Goal: Task Accomplishment & Management: Use online tool/utility

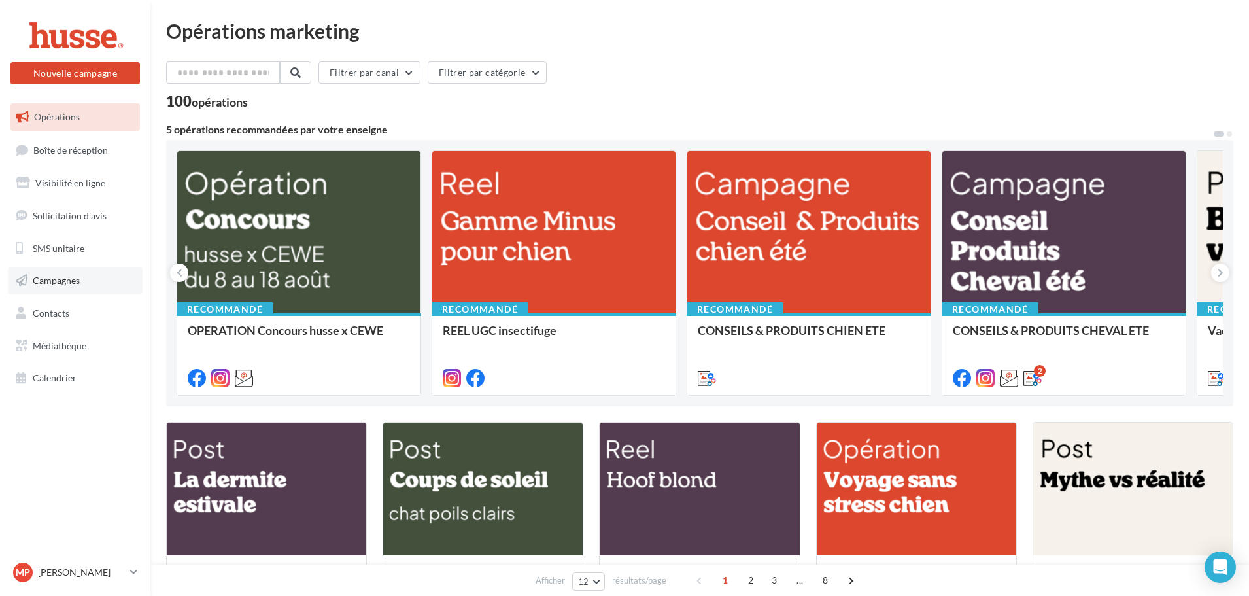
click at [68, 281] on span "Campagnes" at bounding box center [56, 280] width 47 height 11
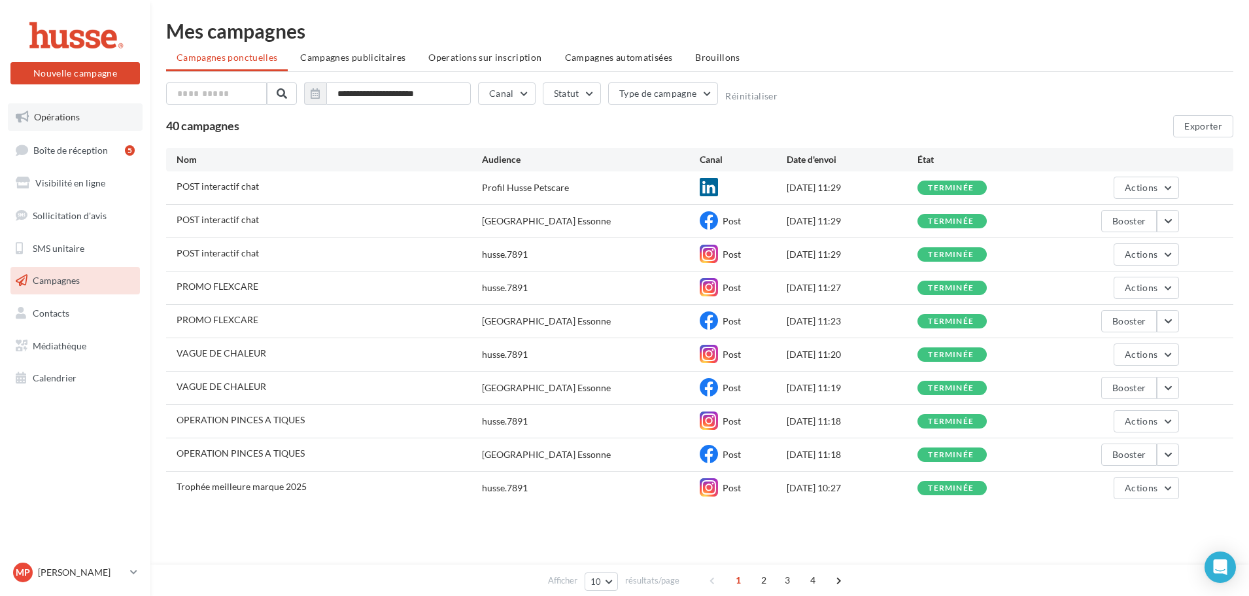
click at [78, 128] on link "Opérations" at bounding box center [75, 116] width 135 height 27
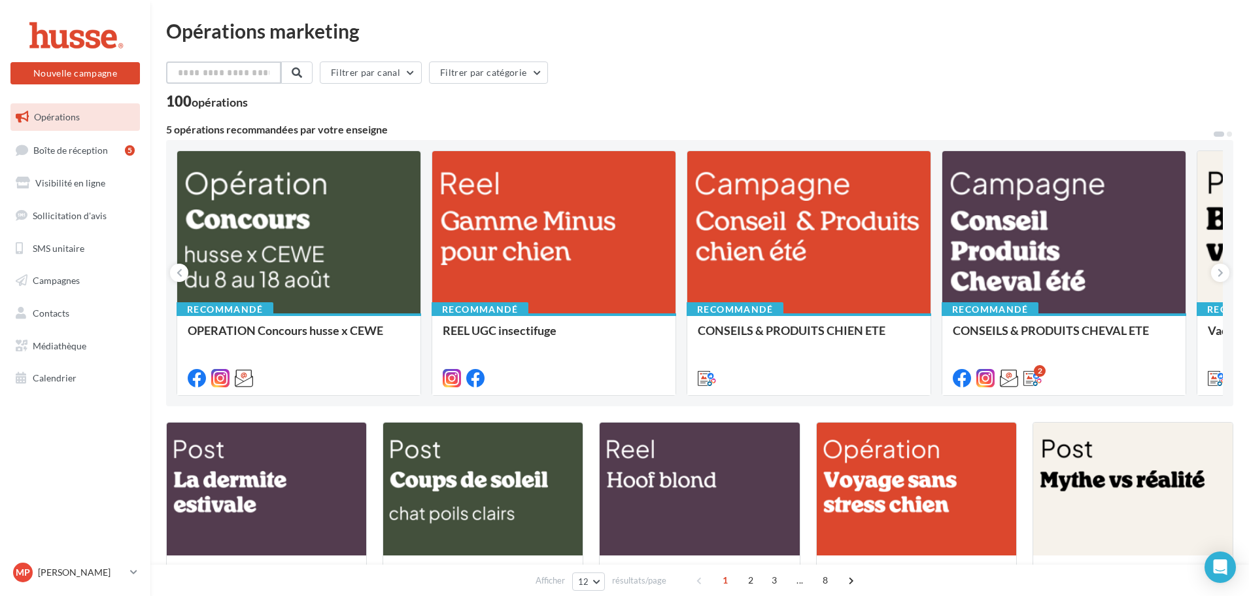
click at [222, 68] on input "text" at bounding box center [223, 72] width 115 height 22
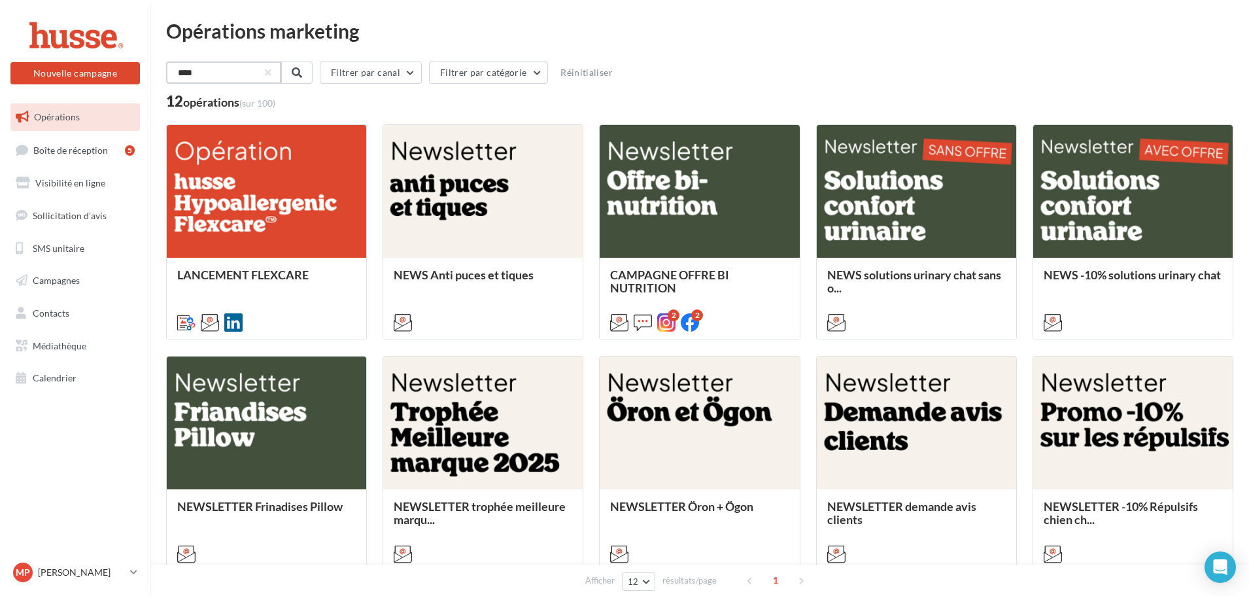
drag, startPoint x: 222, startPoint y: 68, endPoint x: 178, endPoint y: 65, distance: 44.6
click at [178, 65] on input "****" at bounding box center [223, 72] width 115 height 22
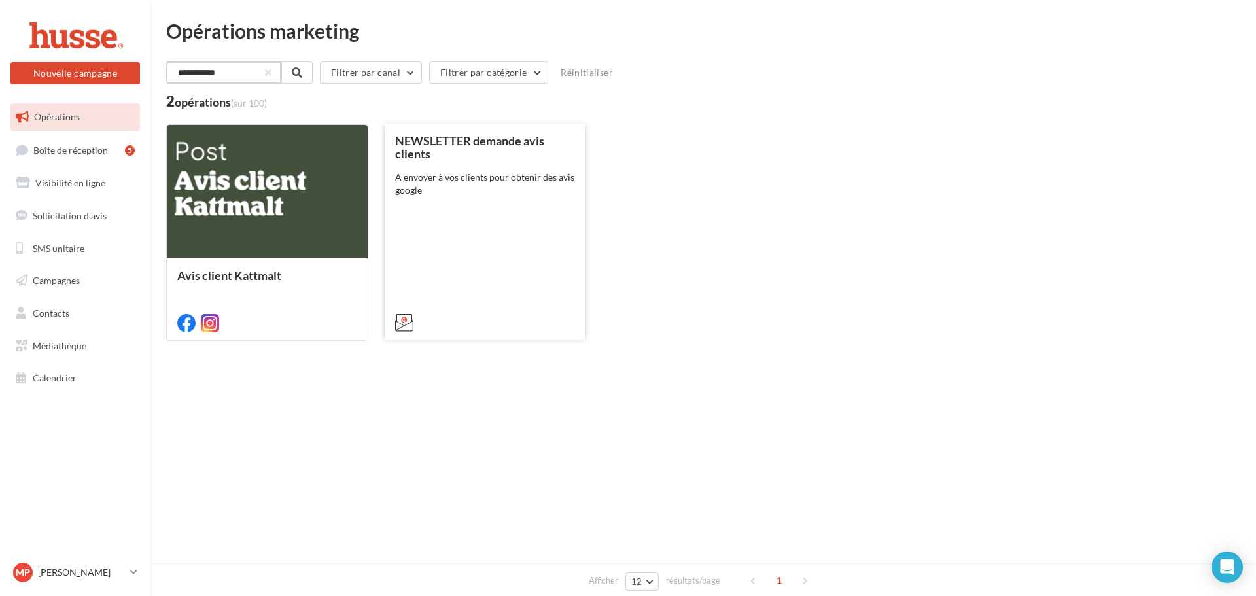
type input "**********"
click at [474, 235] on div "NEWSLETTER demande avis clients A envoyer à vos clients pour obtenir des avis g…" at bounding box center [485, 231] width 180 height 194
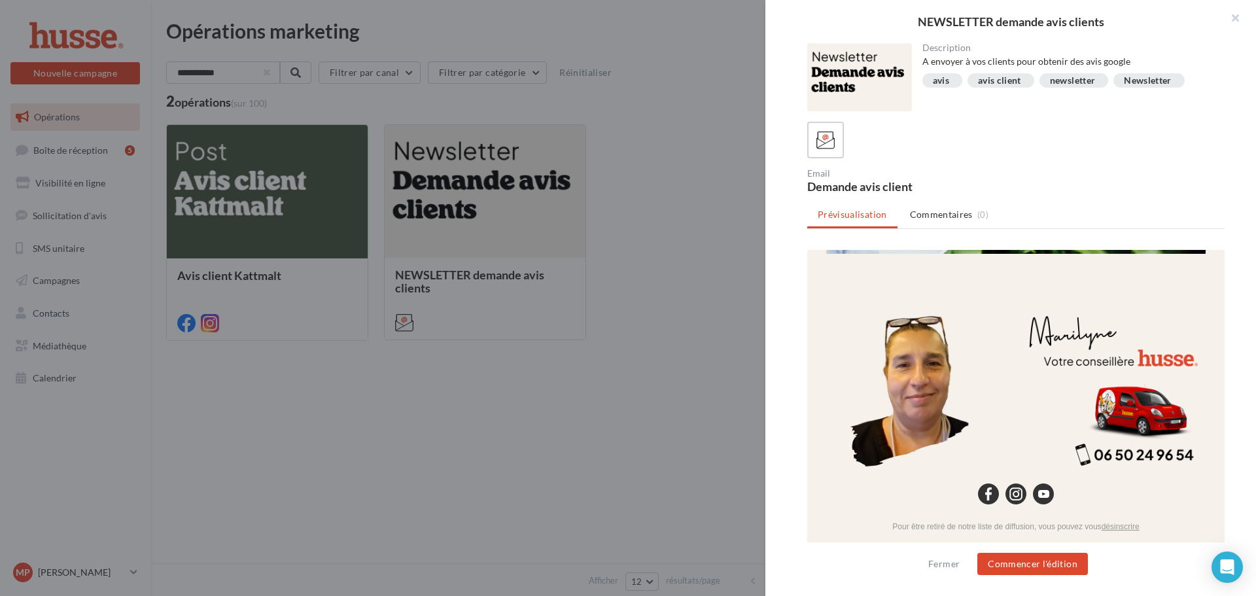
scroll to position [491, 0]
click at [1020, 568] on button "Commencer l'édition" at bounding box center [1032, 564] width 111 height 22
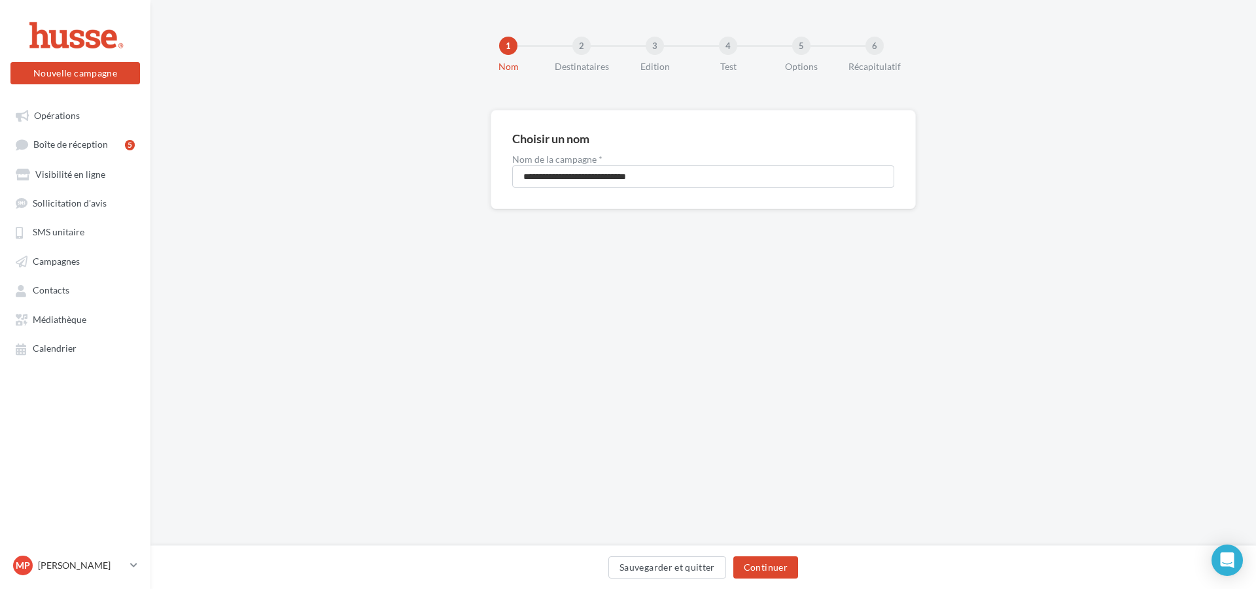
click at [773, 587] on div "Sauvegarder et quitter Continuer" at bounding box center [702, 568] width 1105 height 44
click at [776, 576] on button "Continuer" at bounding box center [765, 568] width 65 height 22
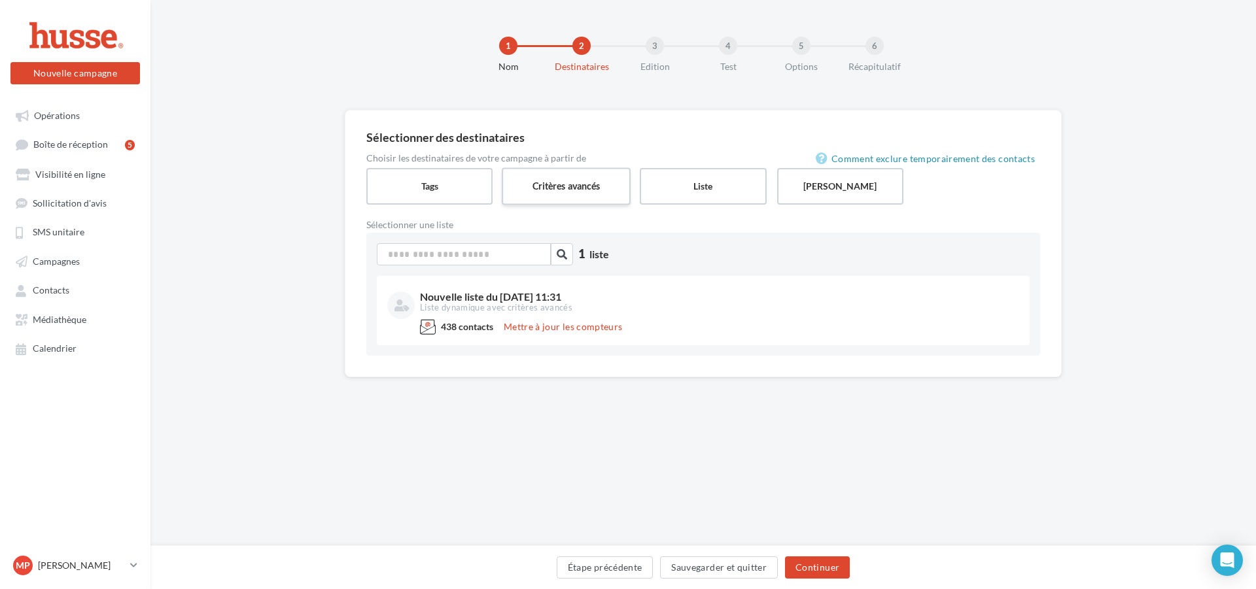
click at [552, 198] on label "Critères avancés" at bounding box center [566, 185] width 129 height 37
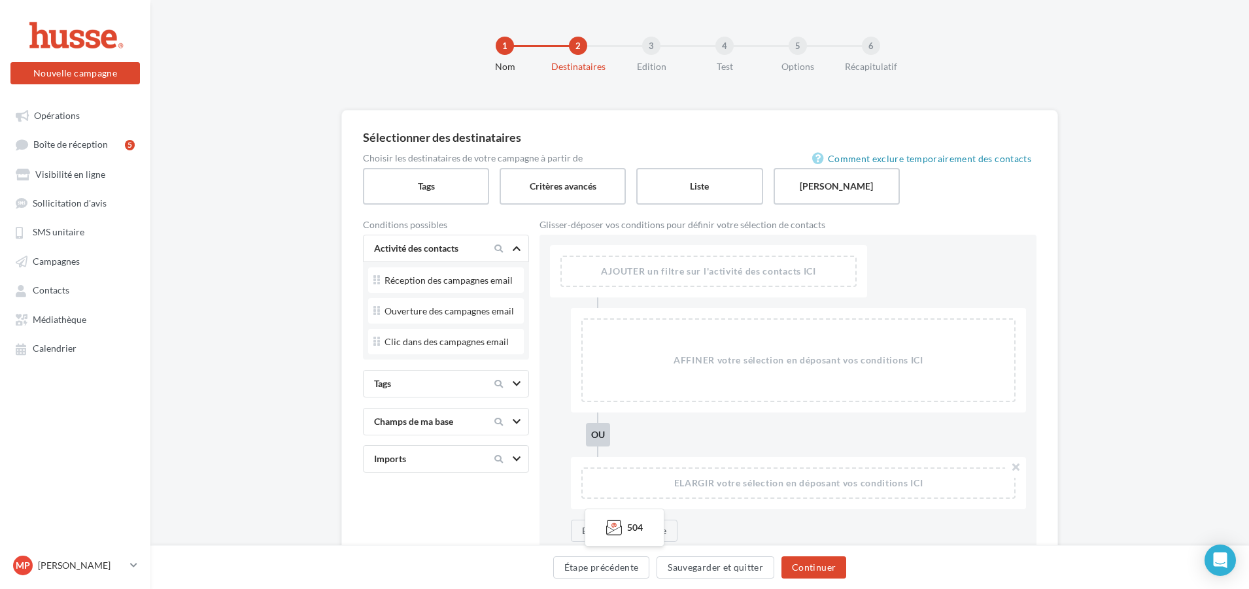
click at [460, 381] on div "Tags" at bounding box center [424, 383] width 110 height 13
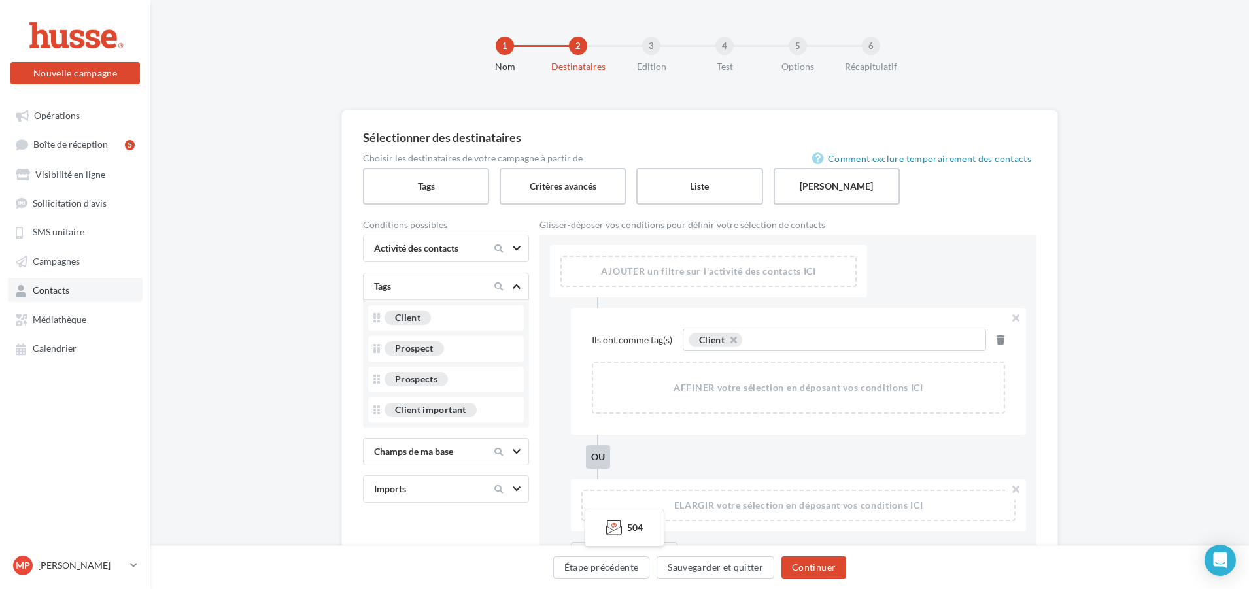
click at [52, 294] on span "Contacts" at bounding box center [51, 290] width 37 height 11
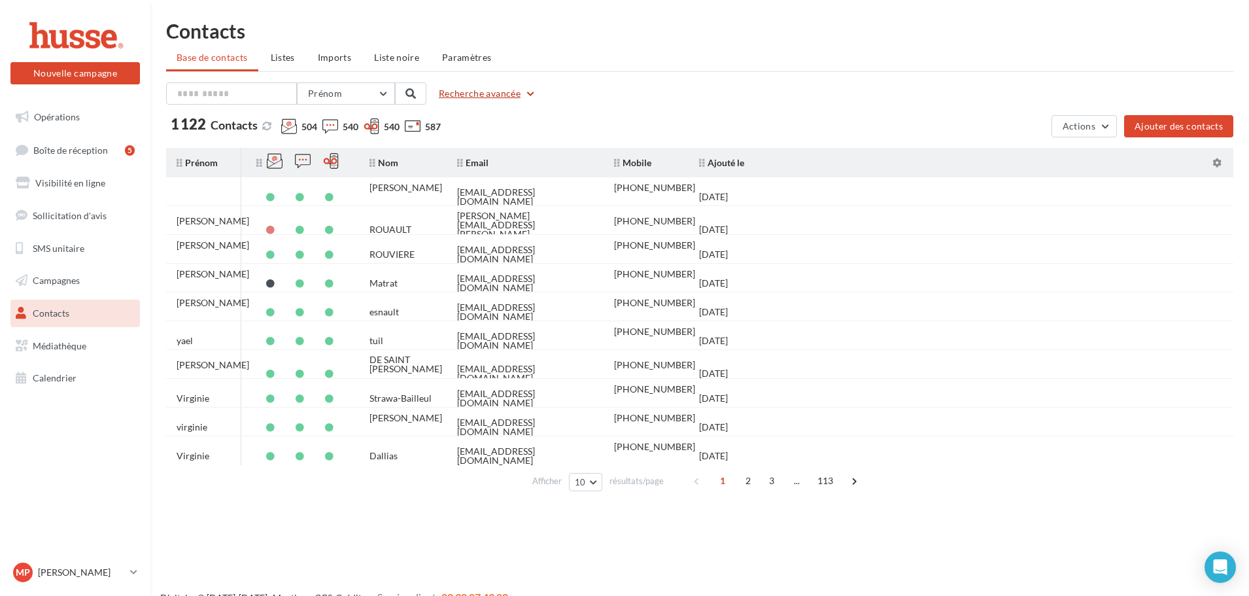
click at [504, 97] on button "Recherche avancée" at bounding box center [488, 94] width 108 height 16
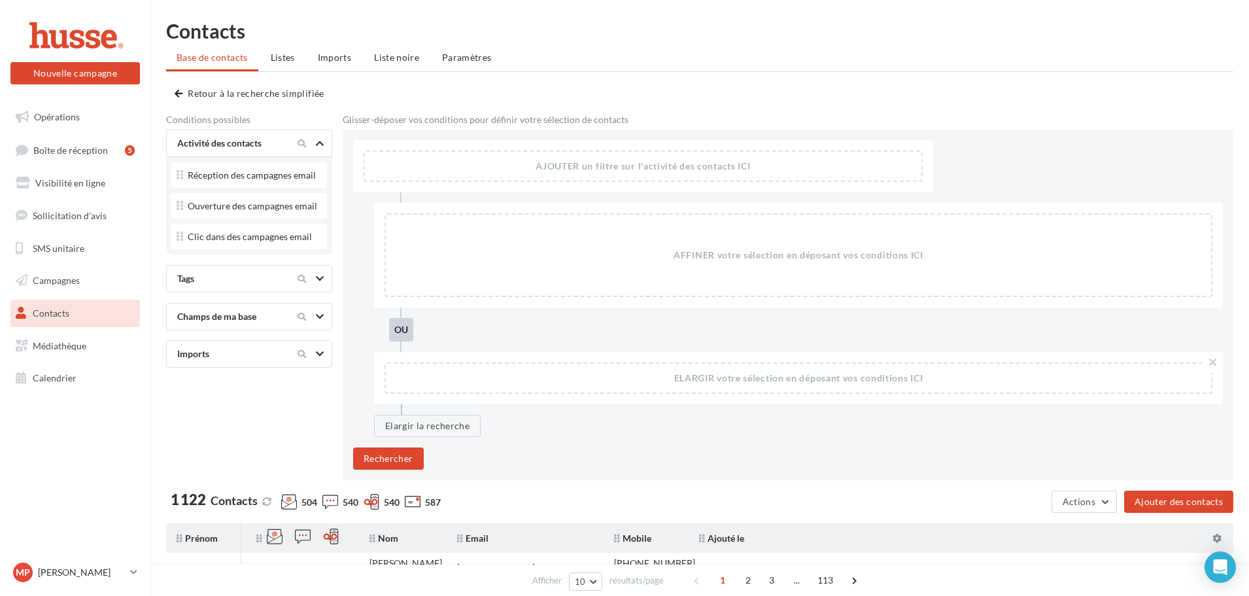
click at [237, 273] on div "Tags" at bounding box center [227, 278] width 110 height 13
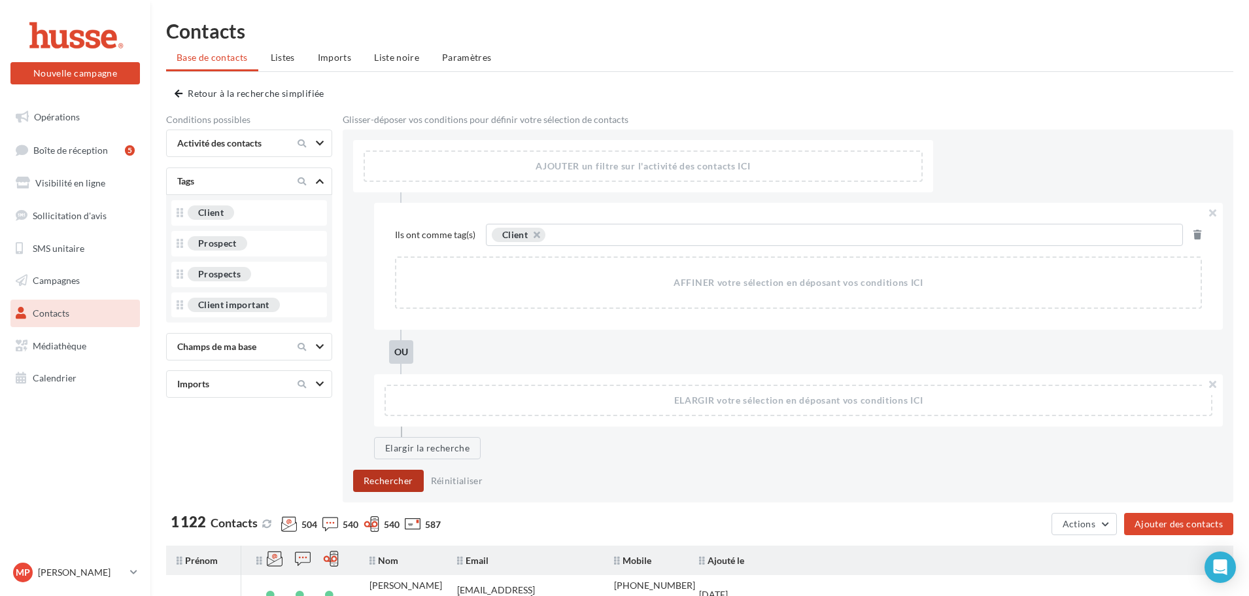
click at [384, 483] on button "Rechercher" at bounding box center [388, 481] width 71 height 22
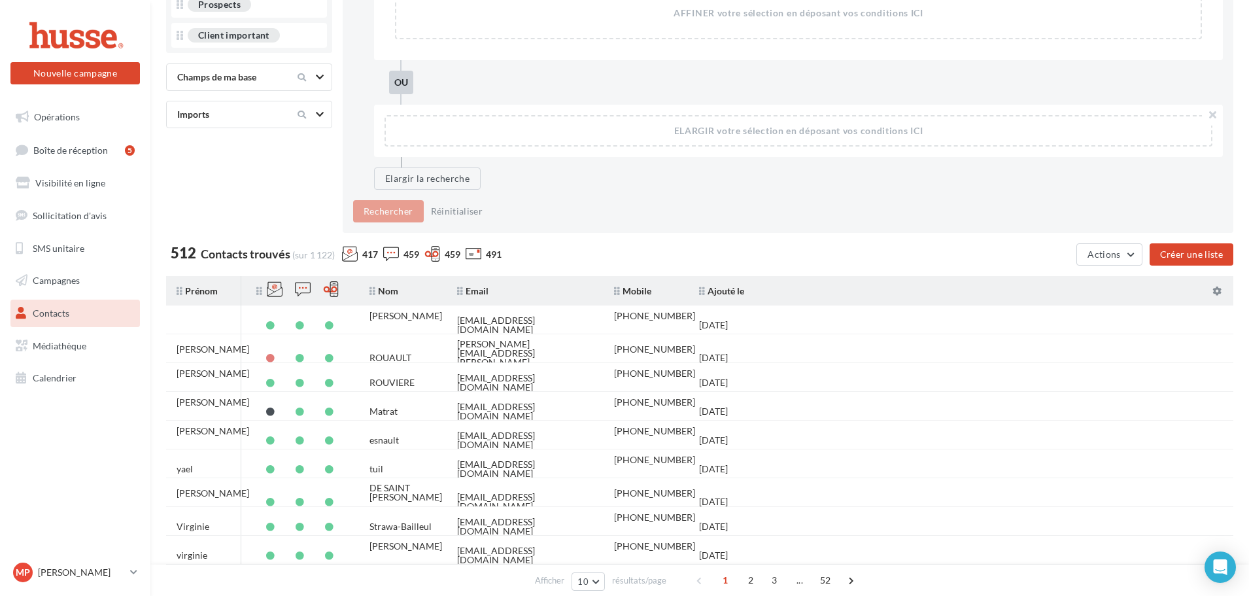
scroll to position [262, 0]
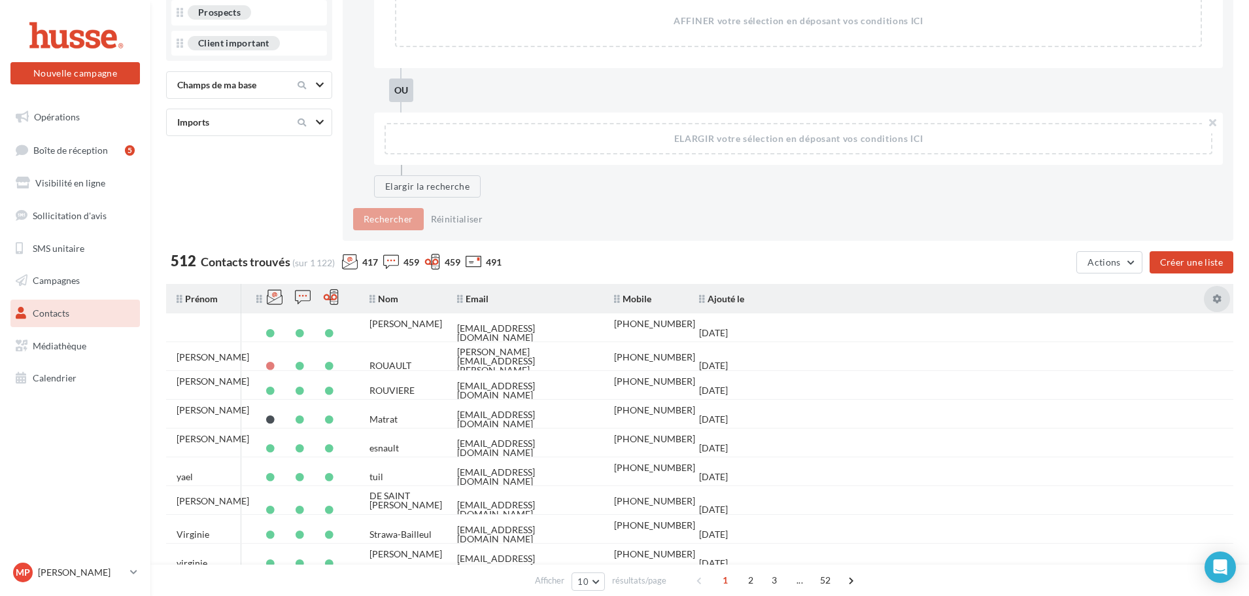
click at [1219, 296] on icon at bounding box center [1217, 298] width 9 height 9
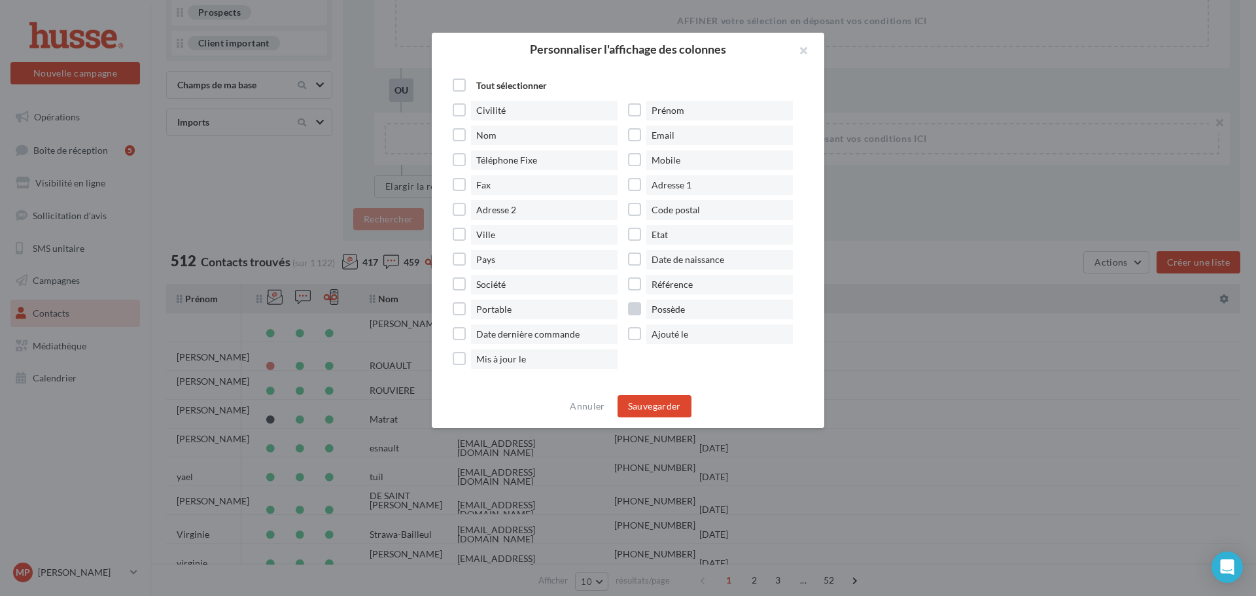
click at [643, 312] on label "Possède" at bounding box center [715, 310] width 175 height 20
click at [631, 417] on button "Sauvegarder" at bounding box center [654, 406] width 74 height 22
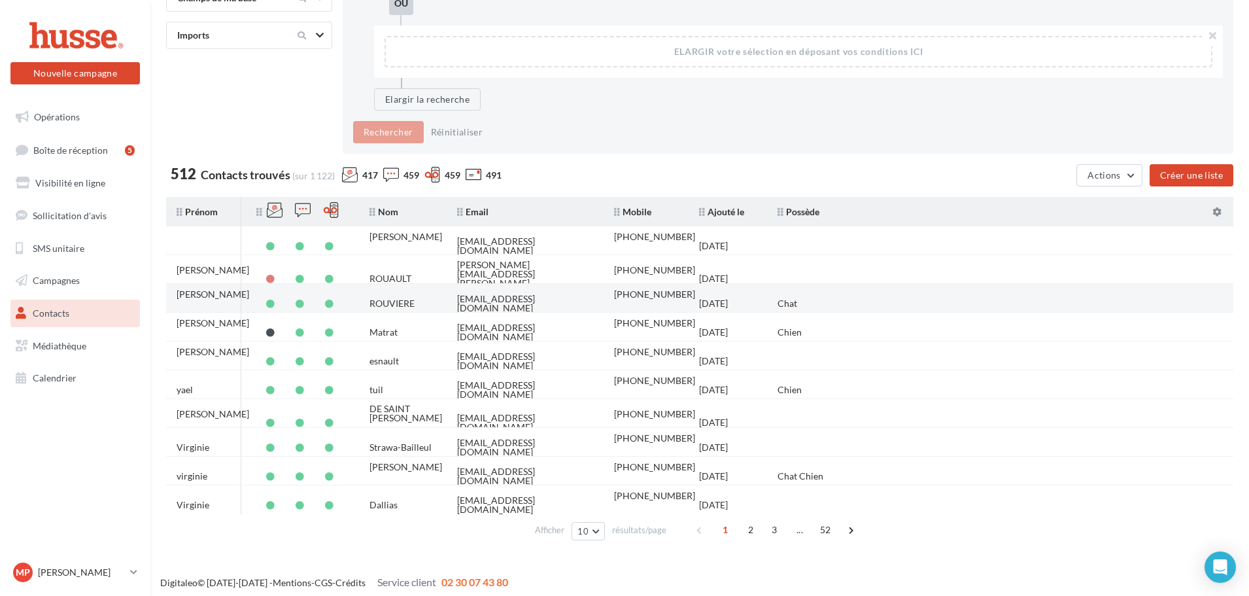
scroll to position [355, 0]
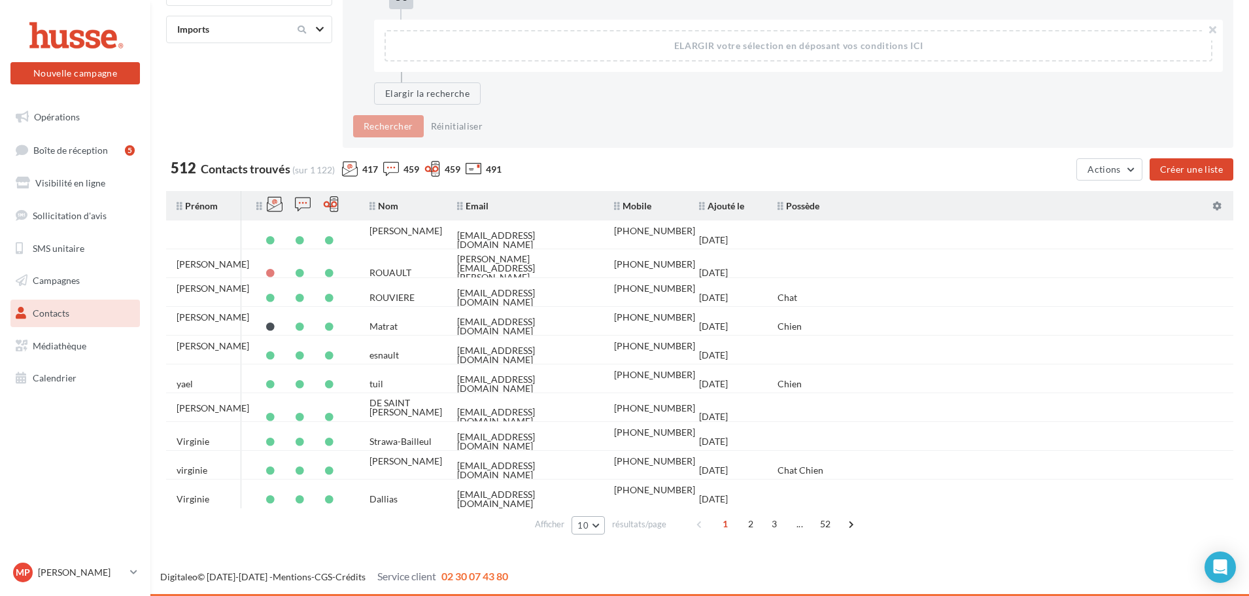
click at [582, 527] on span "10" at bounding box center [583, 525] width 11 height 10
click at [586, 495] on button "100" at bounding box center [618, 501] width 92 height 23
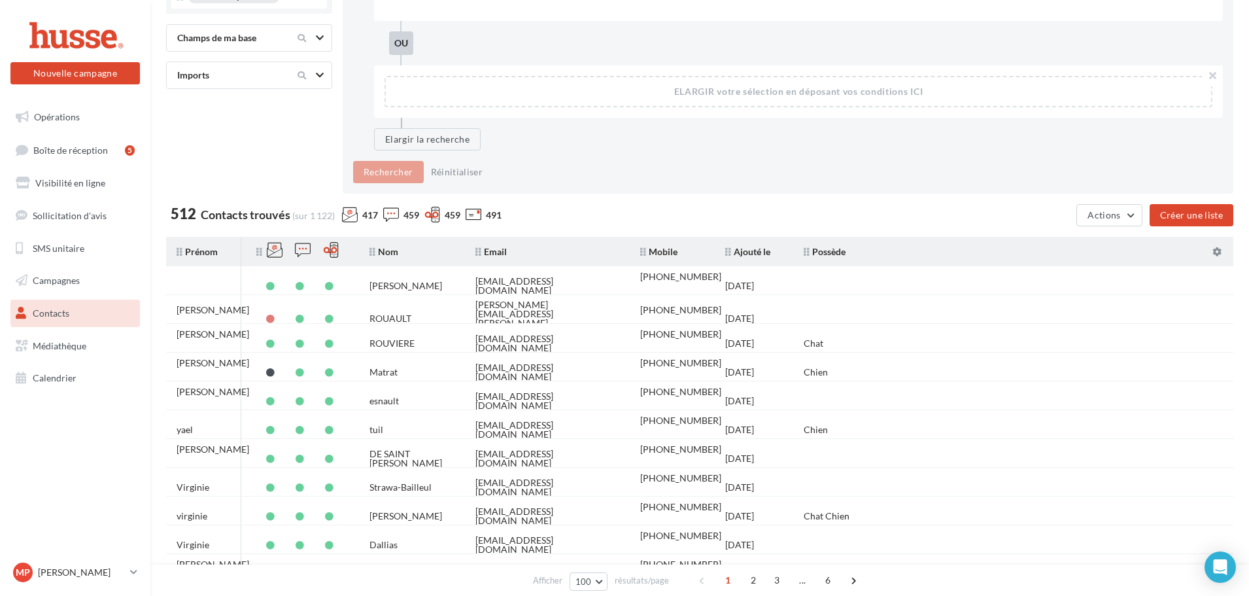
scroll to position [93, 0]
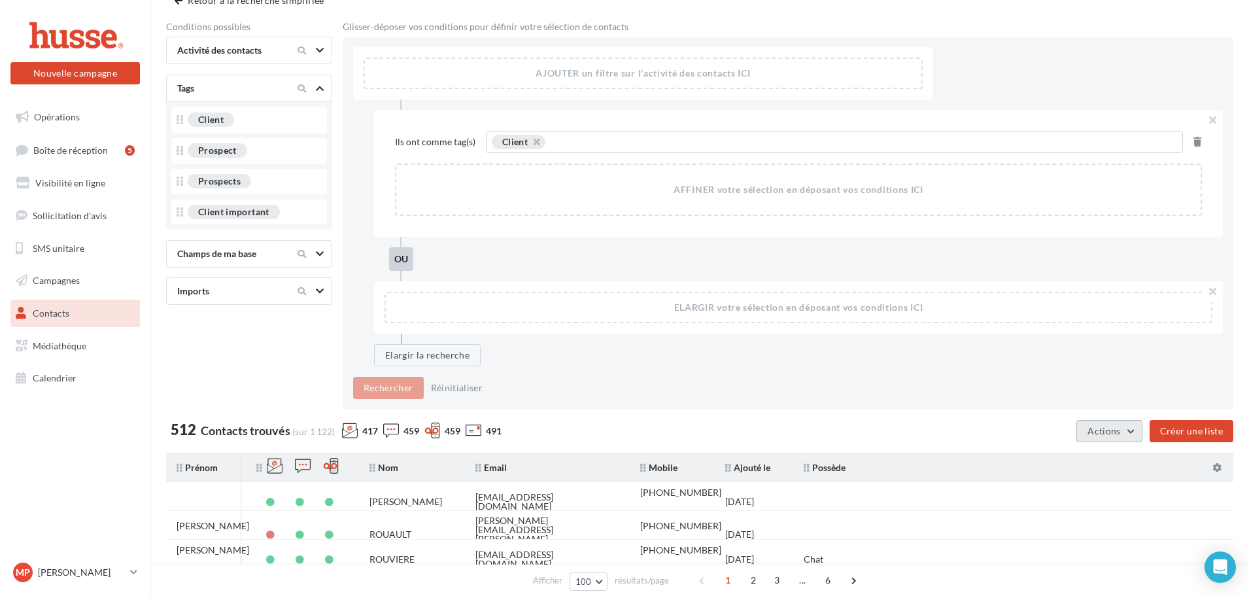
click at [1132, 421] on button "Actions" at bounding box center [1109, 431] width 65 height 22
click at [1217, 472] on div at bounding box center [1217, 467] width 33 height 29
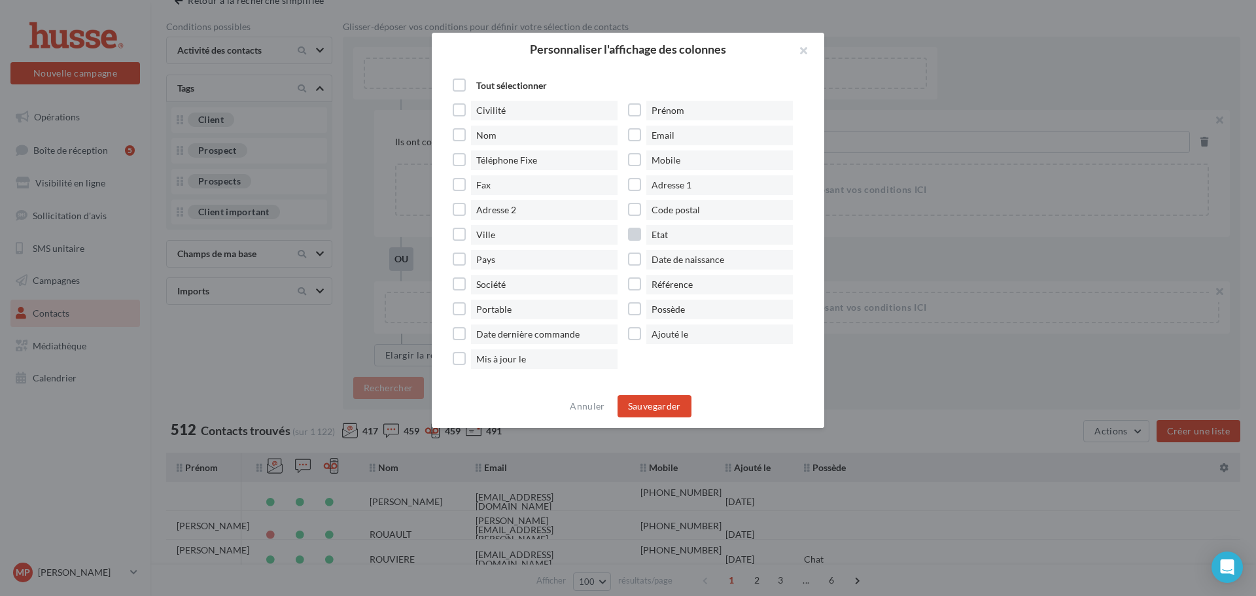
click at [631, 239] on label "Etat" at bounding box center [715, 235] width 175 height 20
click at [649, 412] on button "Sauvegarder" at bounding box center [654, 406] width 74 height 22
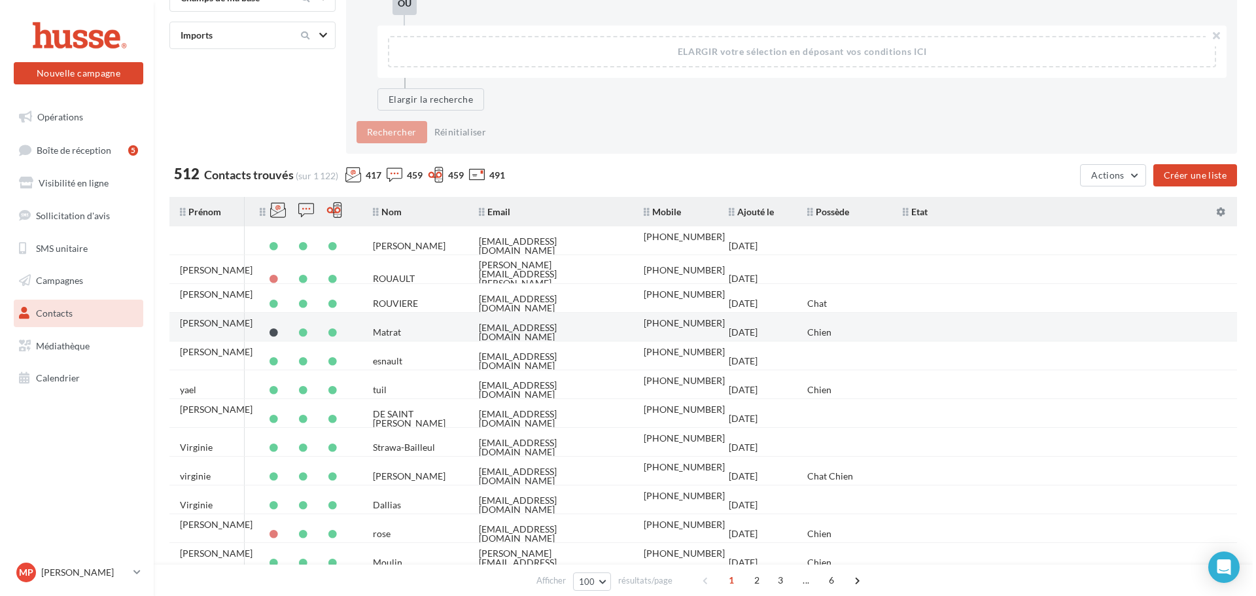
scroll to position [355, 0]
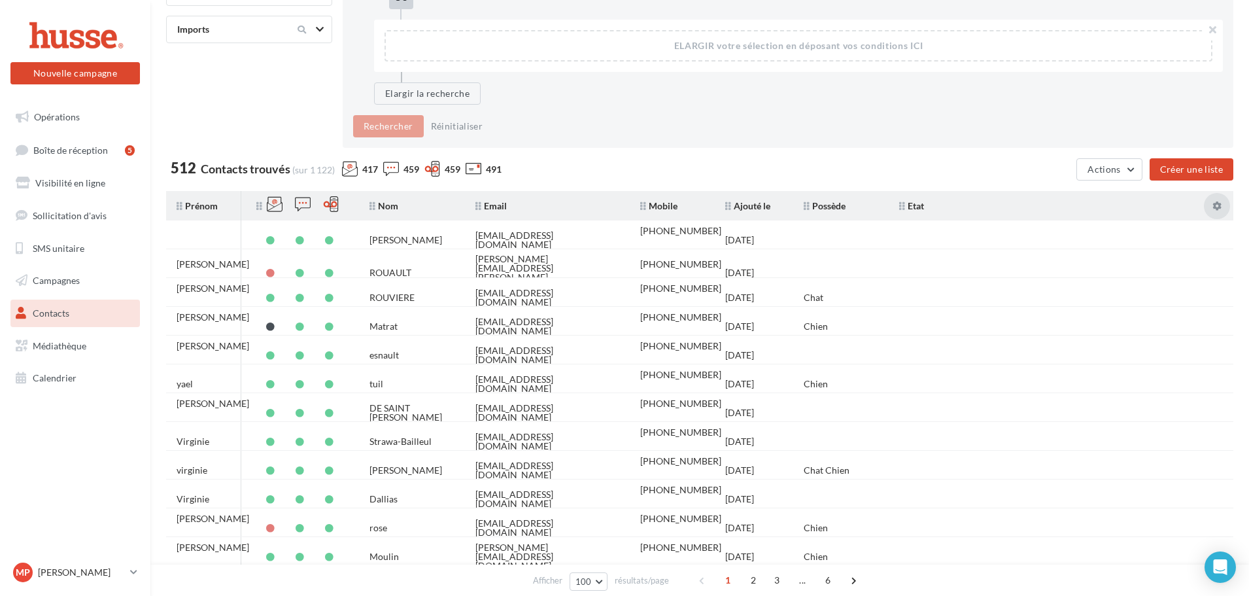
click at [1226, 206] on div at bounding box center [1217, 205] width 33 height 29
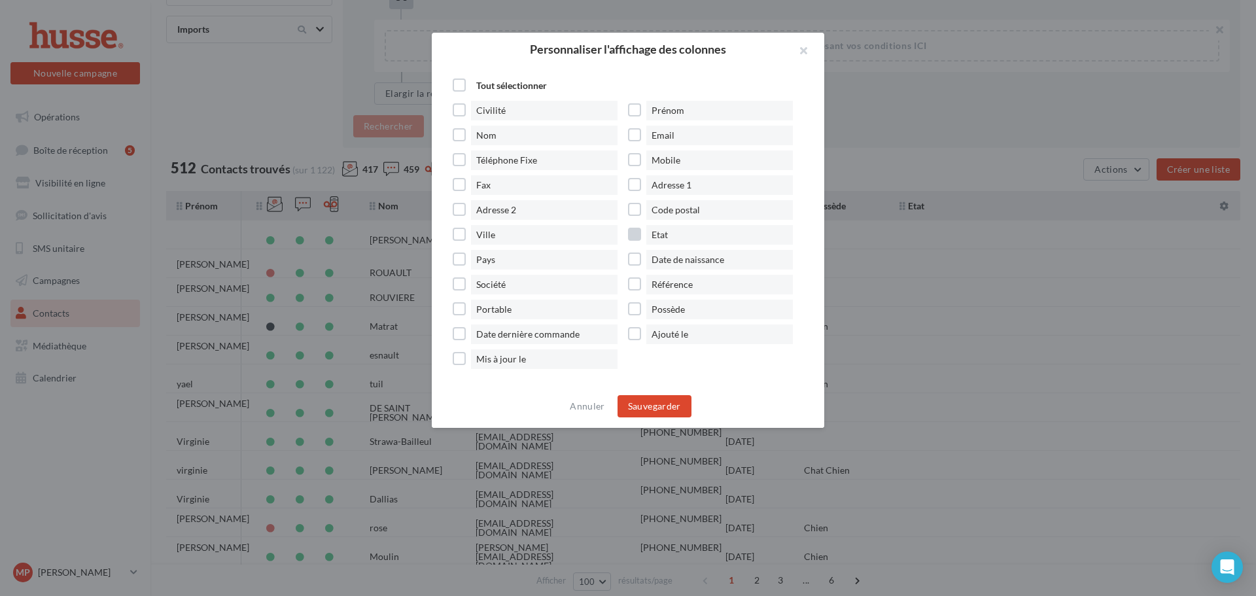
click at [633, 237] on label "Etat" at bounding box center [715, 235] width 175 height 20
click at [639, 287] on label "Référence" at bounding box center [715, 285] width 175 height 20
click at [663, 412] on button "Sauvegarder" at bounding box center [654, 406] width 74 height 22
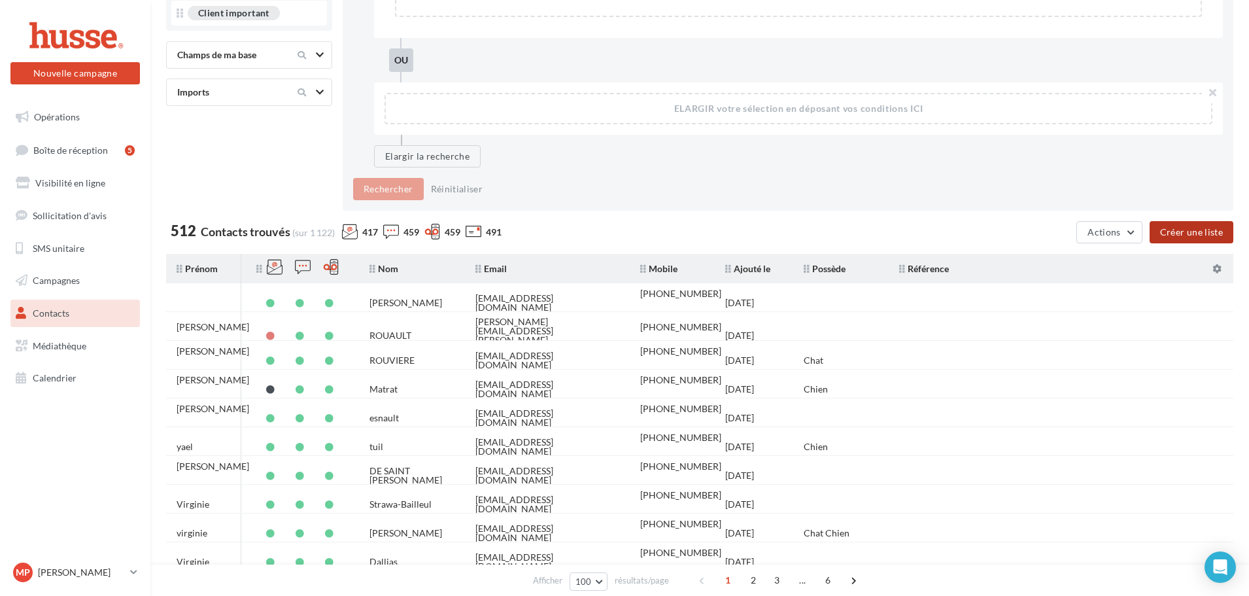
scroll to position [264, 0]
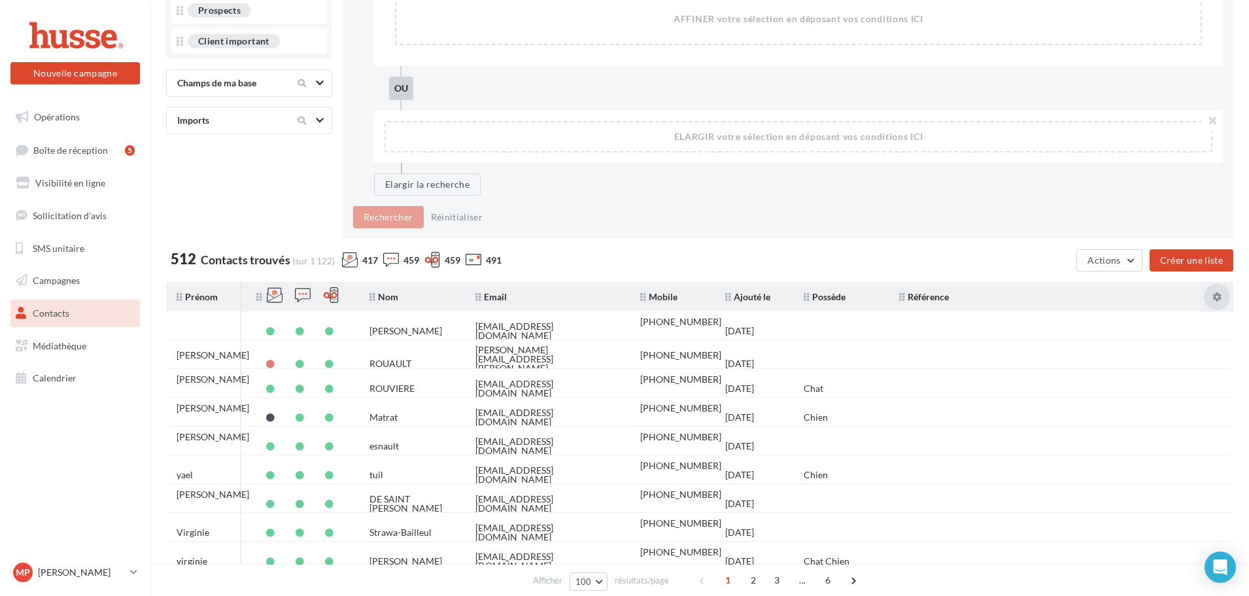
click at [1221, 293] on icon at bounding box center [1217, 296] width 9 height 9
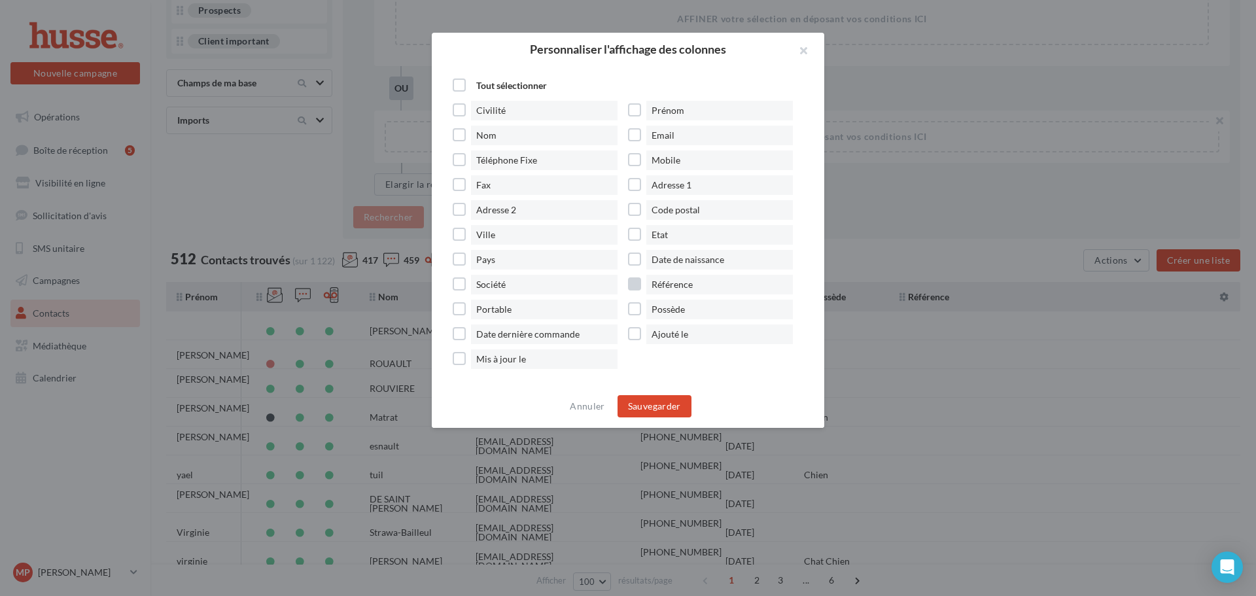
click at [633, 287] on label "Référence" at bounding box center [715, 285] width 175 height 20
click at [648, 400] on button "Sauvegarder" at bounding box center [654, 406] width 74 height 22
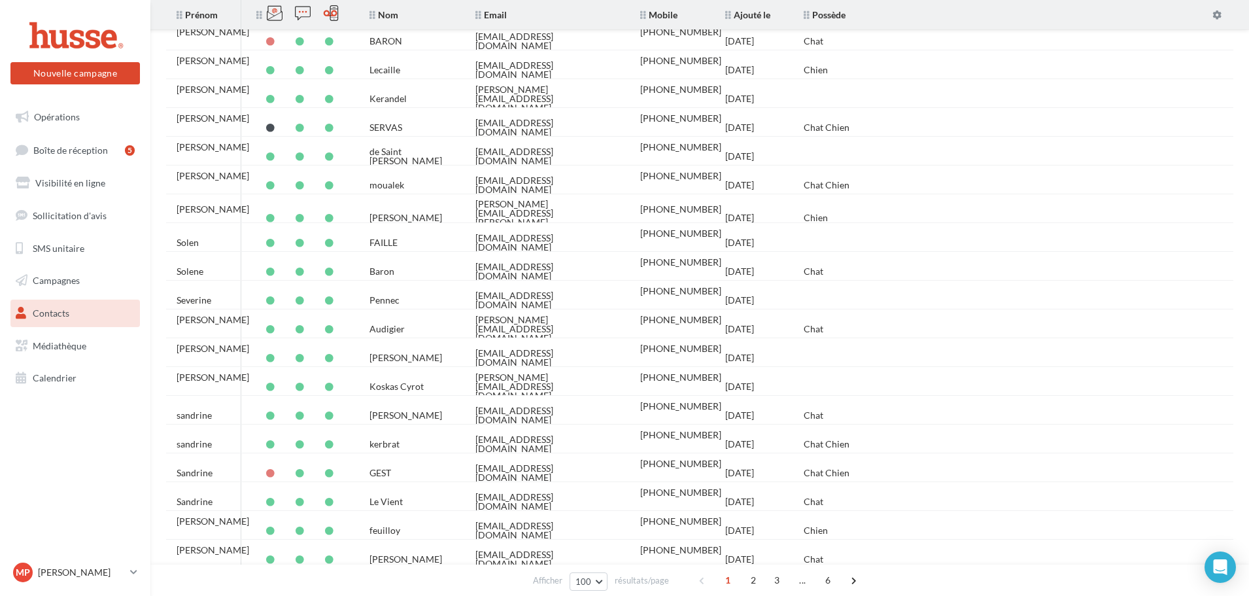
scroll to position [1768, 0]
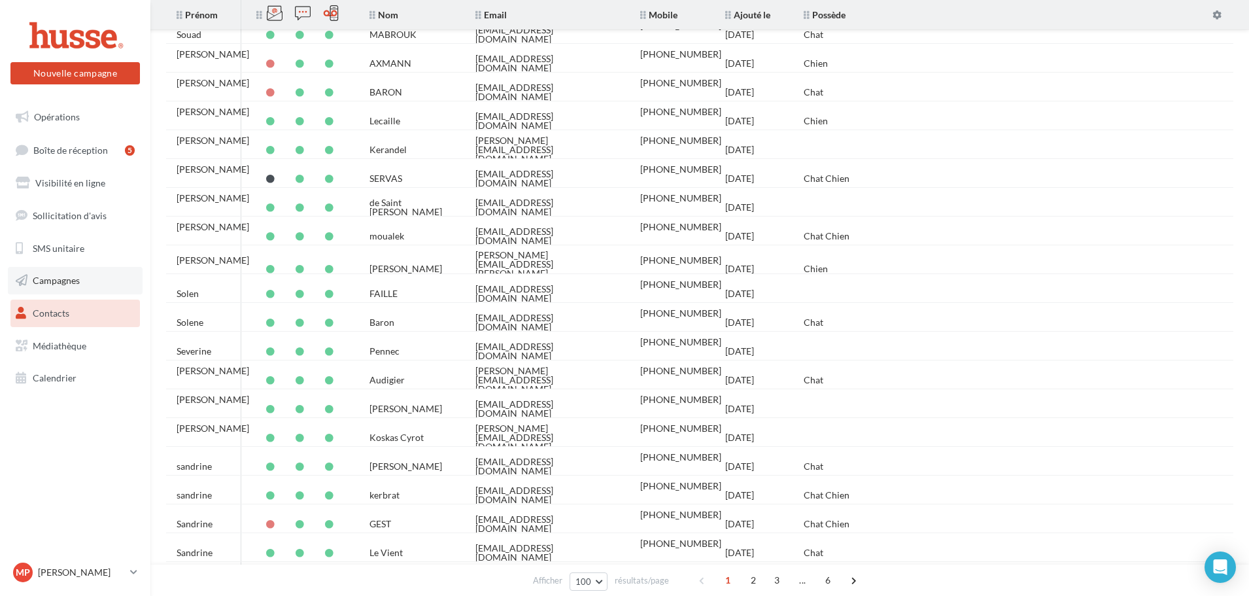
click at [48, 279] on span "Campagnes" at bounding box center [56, 280] width 47 height 11
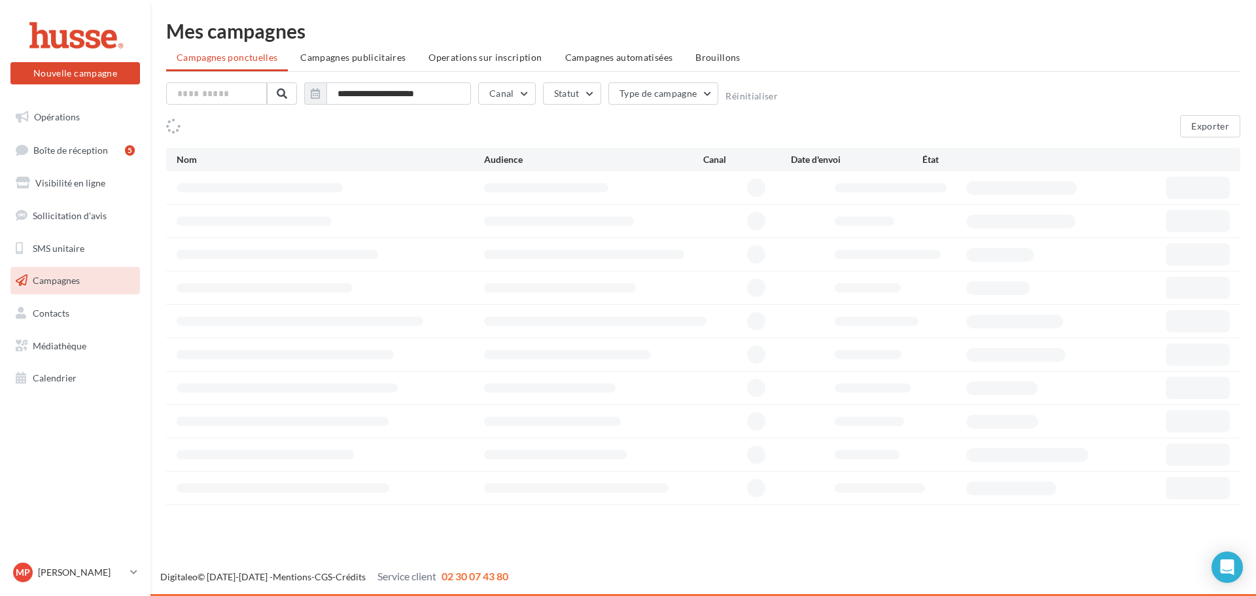
click at [676, 61] on ul "Campagnes ponctuelles Campagnes publicitaires Operations sur inscription Campag…" at bounding box center [703, 59] width 1074 height 26
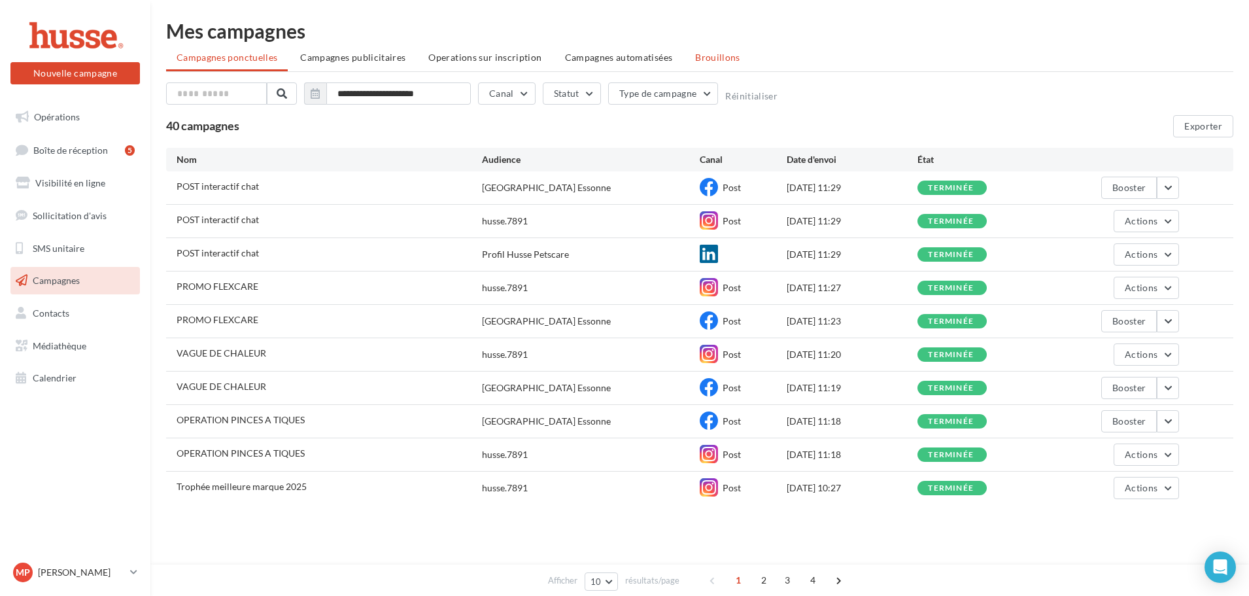
click at [685, 63] on li "Brouillons" at bounding box center [718, 58] width 66 height 24
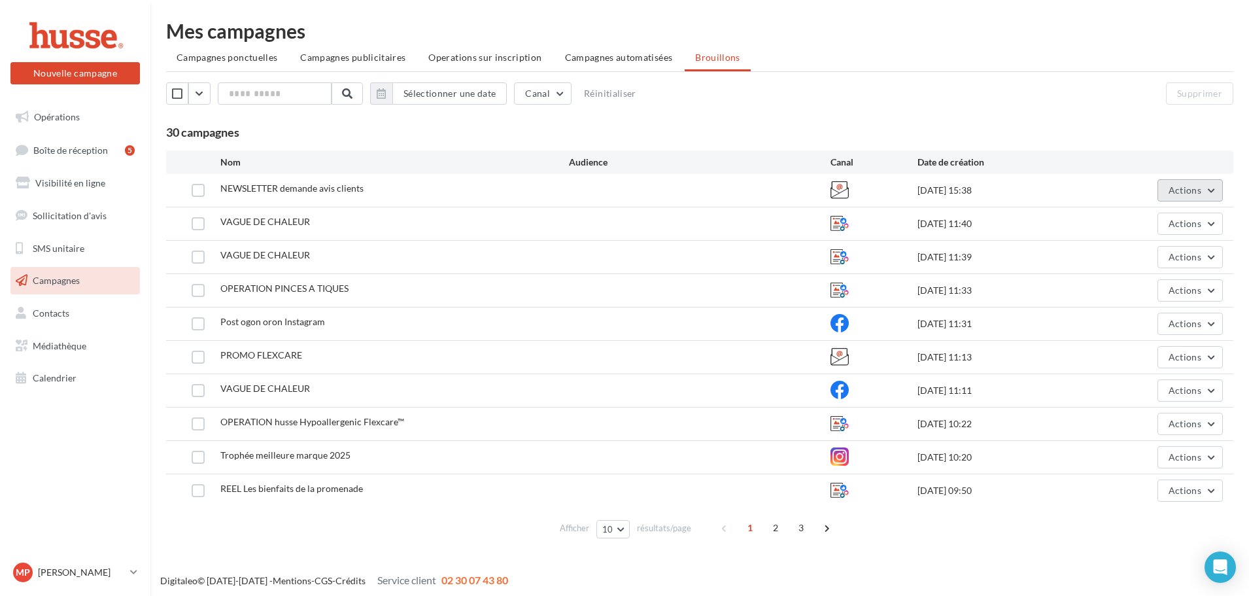
click at [1190, 196] on button "Actions" at bounding box center [1190, 190] width 65 height 22
click at [1133, 228] on button "Editer" at bounding box center [1157, 221] width 131 height 34
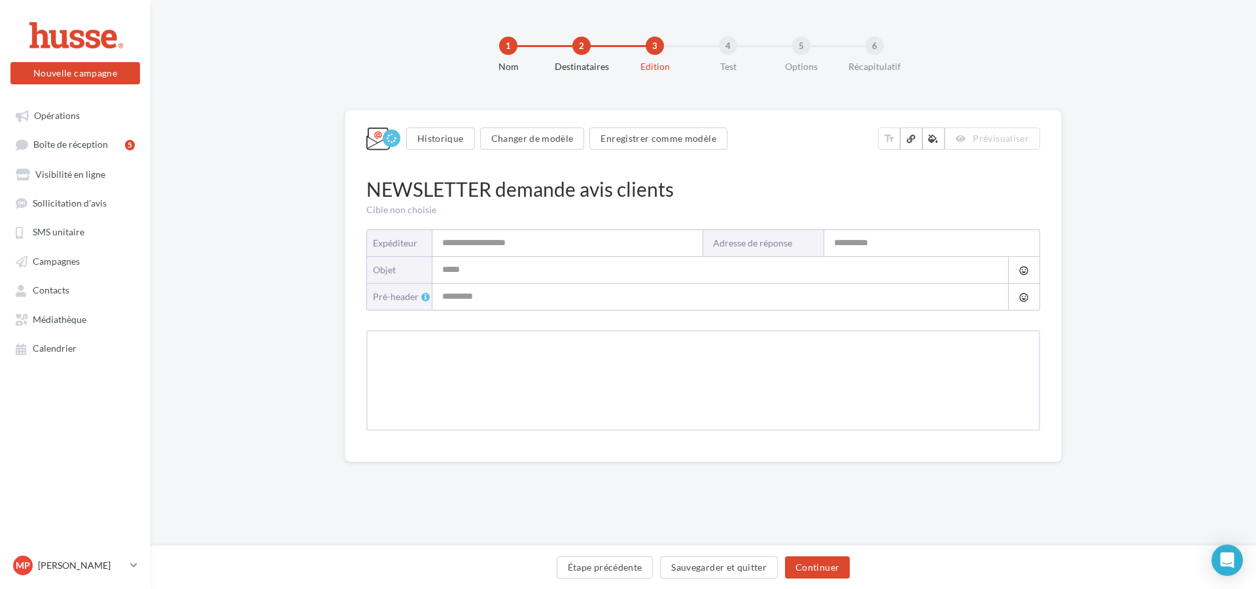
type input "**********"
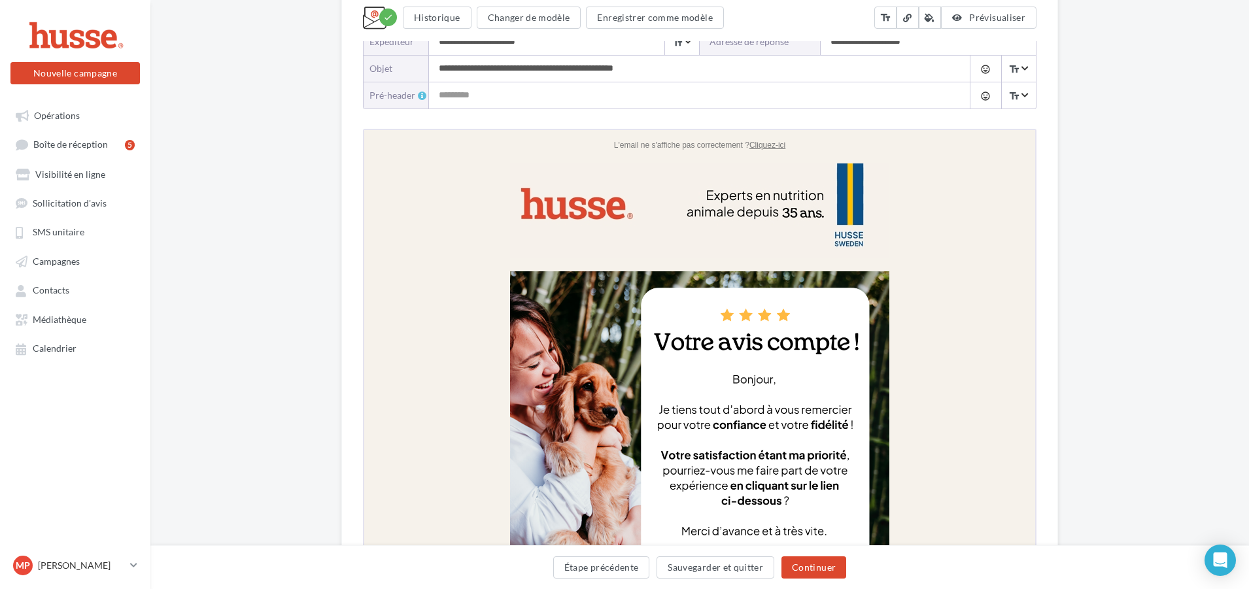
scroll to position [179, 0]
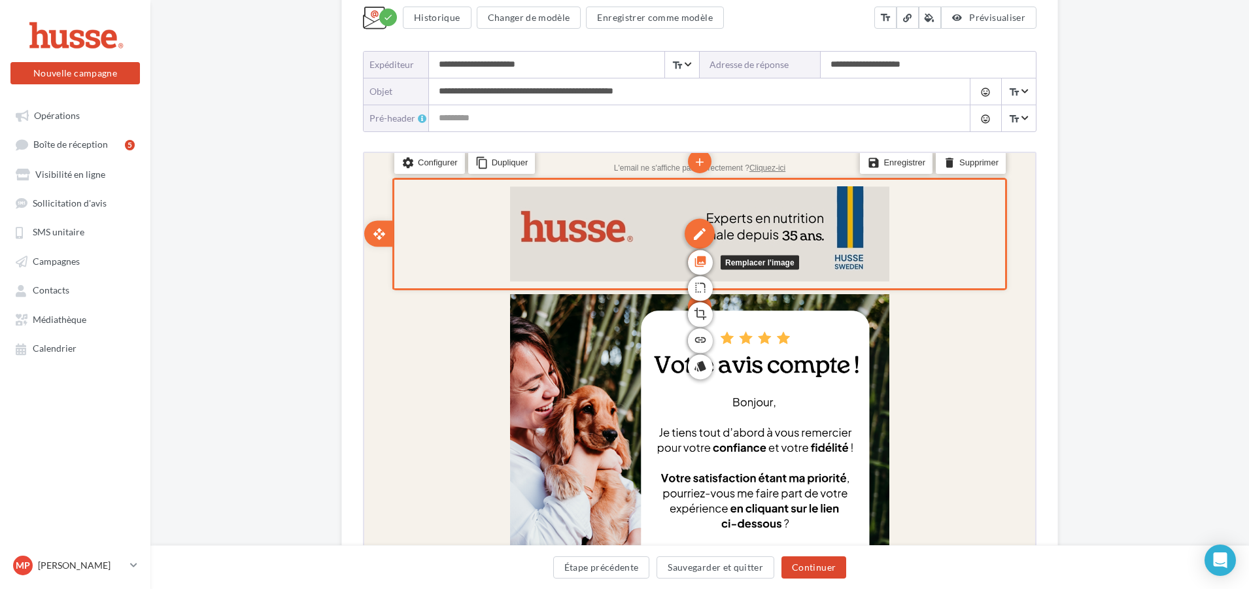
click at [702, 261] on icon "photo_library" at bounding box center [699, 260] width 13 height 22
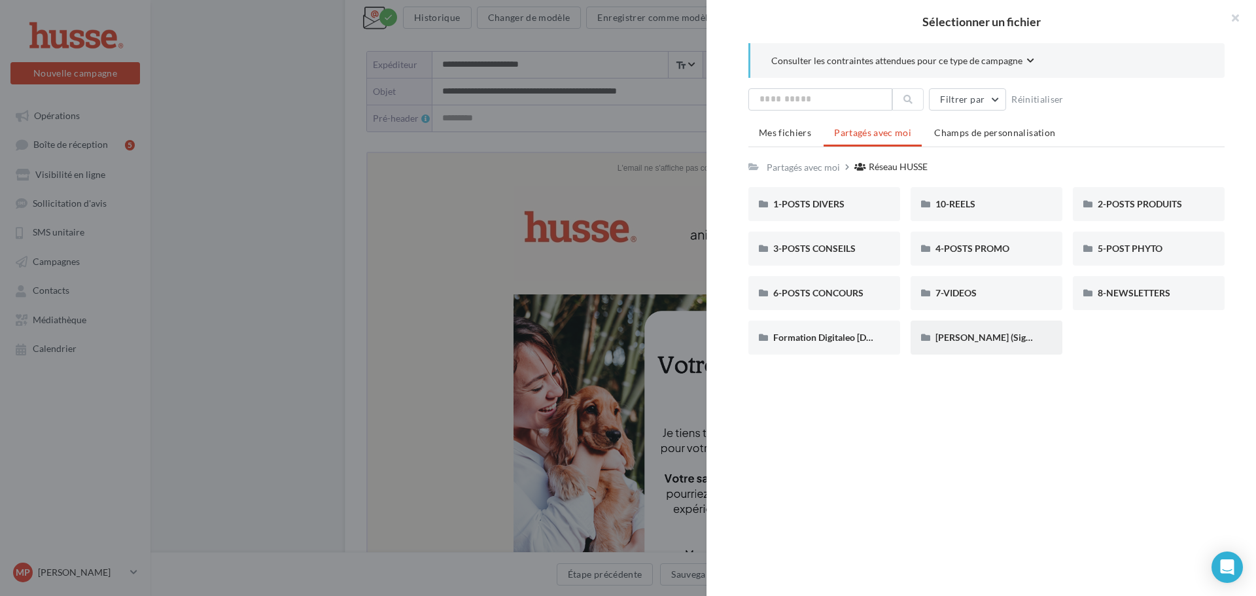
click at [970, 344] on div "[PERSON_NAME] (Signature personnalisée)" at bounding box center [987, 338] width 152 height 34
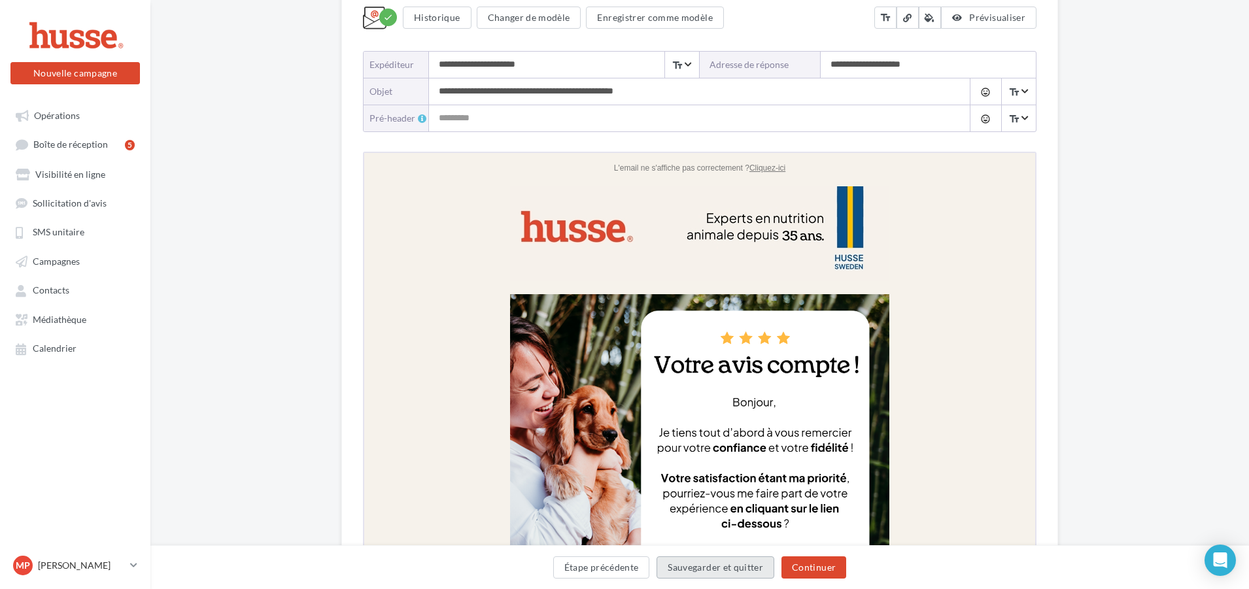
click at [701, 571] on button "Sauvegarder et quitter" at bounding box center [716, 568] width 118 height 22
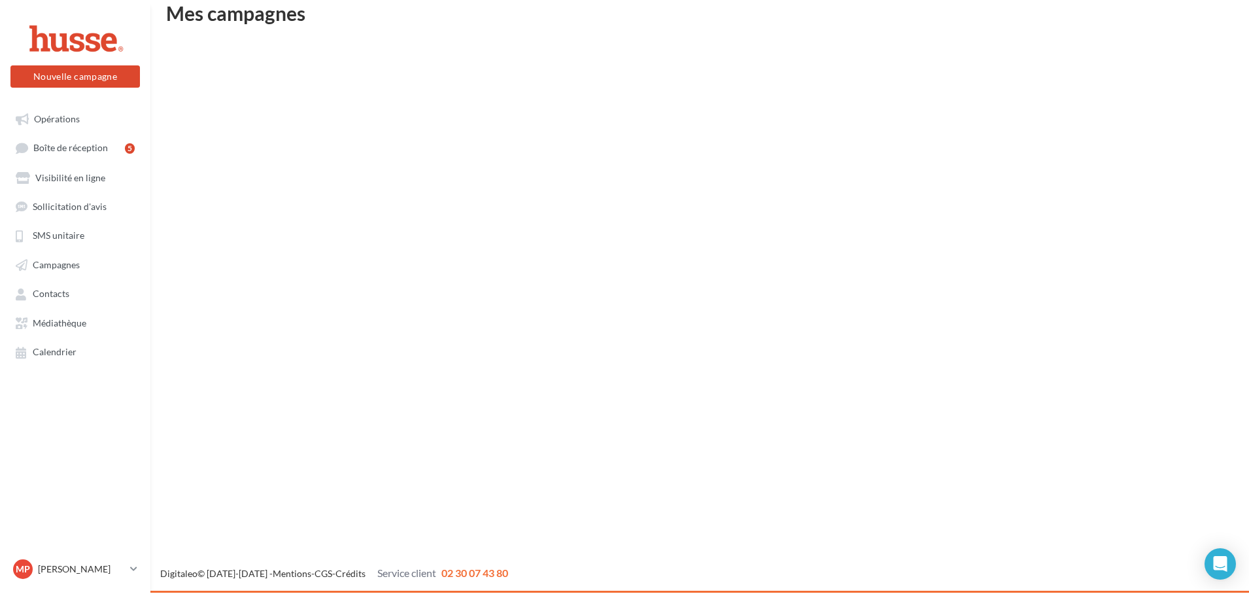
scroll to position [21, 0]
